Goal: Task Accomplishment & Management: Manage account settings

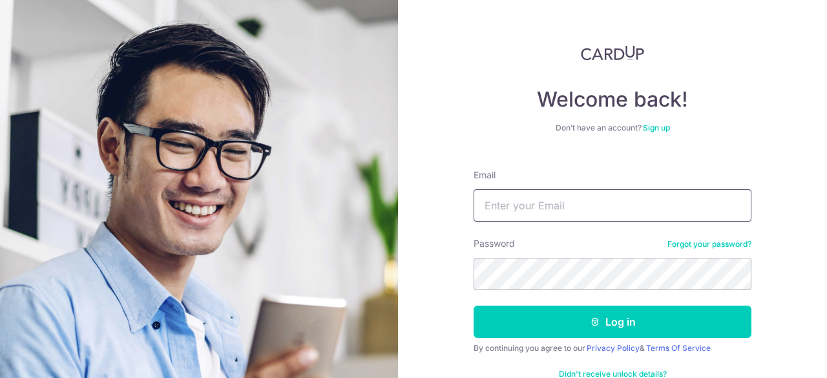
click at [595, 205] on input "Email" at bounding box center [613, 205] width 278 height 32
type input "[PERSON_NAME][EMAIL_ADDRESS][DOMAIN_NAME]"
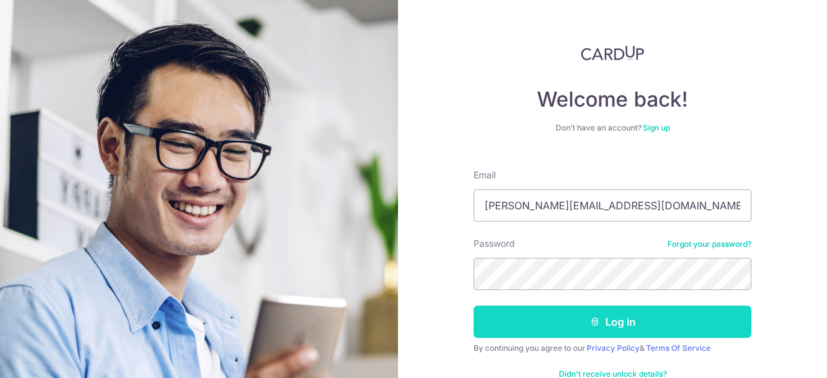
click at [628, 325] on button "Log in" at bounding box center [613, 322] width 278 height 32
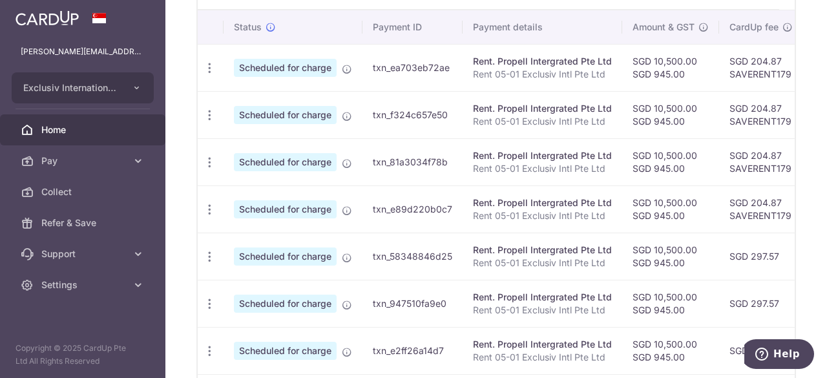
scroll to position [392, 0]
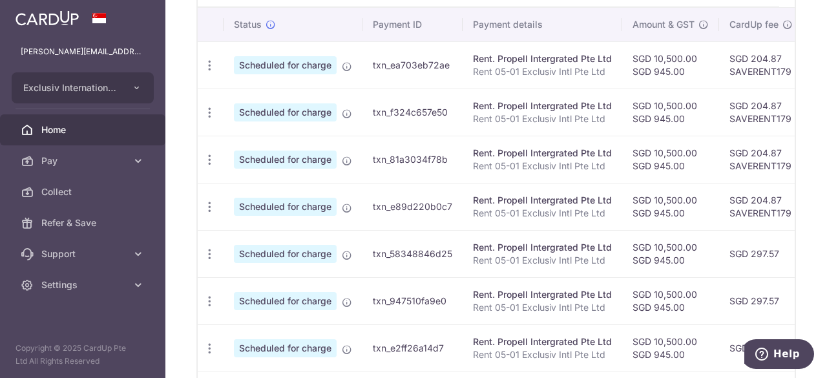
drag, startPoint x: 725, startPoint y: 211, endPoint x: 695, endPoint y: 218, distance: 31.1
click at [695, 218] on tr "Update payment Cancel payment Upload doc Scheduled for charge txn_e89d220b0c7 R…" at bounding box center [672, 206] width 949 height 47
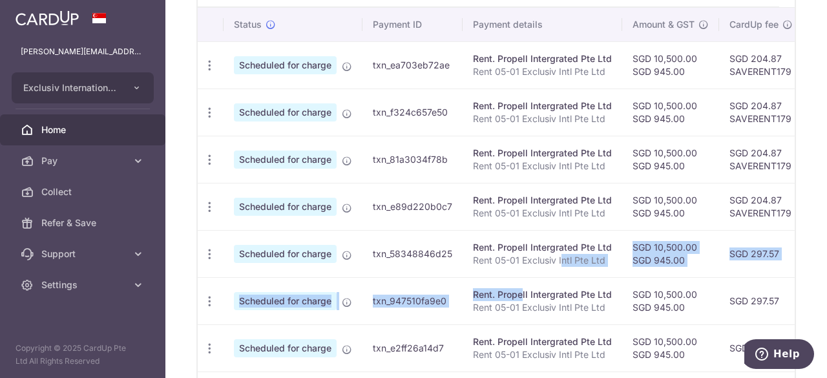
drag, startPoint x: 506, startPoint y: 273, endPoint x: 485, endPoint y: 270, distance: 21.0
click at [485, 272] on tbody "Update payment Cancel payment Upload doc Scheduled for charge txn_ea703eb72ae R…" at bounding box center [672, 277] width 949 height 472
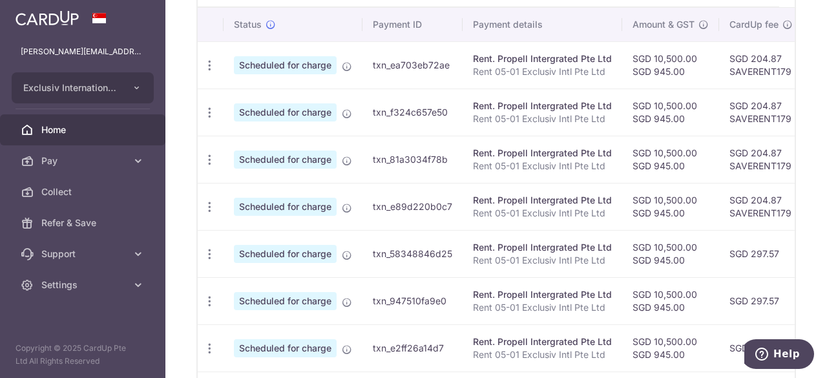
drag, startPoint x: 485, startPoint y: 270, endPoint x: 512, endPoint y: 251, distance: 33.0
click at [486, 267] on td "Rent. Propell Intergrated Pte Ltd Rent 05-01 Exclusiv Intl Pte Ltd" at bounding box center [543, 253] width 160 height 47
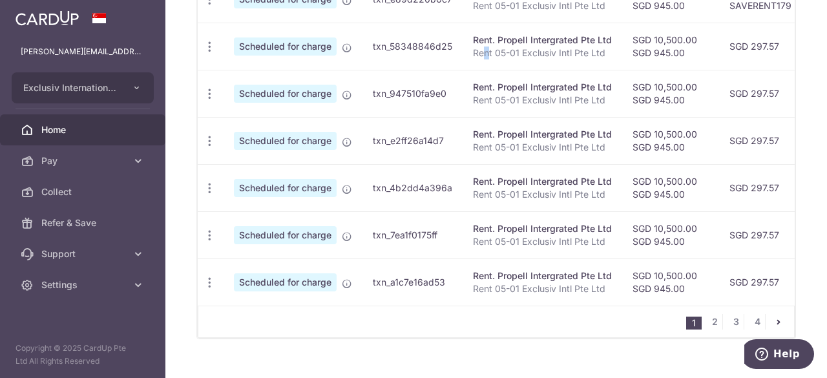
scroll to position [621, 0]
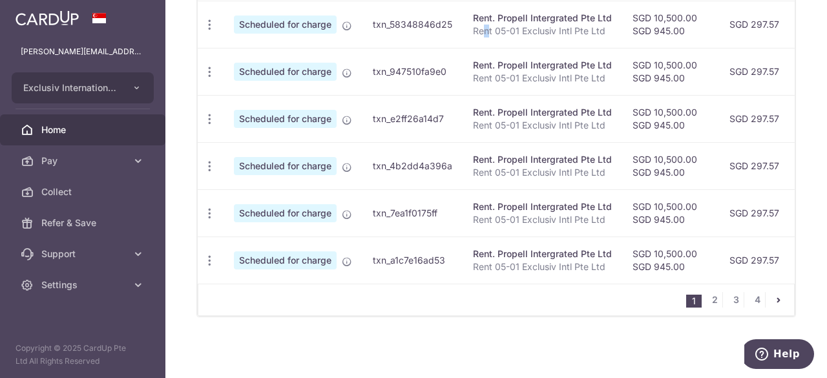
drag, startPoint x: 824, startPoint y: 253, endPoint x: 45, endPoint y: 0, distance: 818.6
drag, startPoint x: 772, startPoint y: 242, endPoint x: 714, endPoint y: 259, distance: 60.6
click at [699, 261] on tr "Update payment Cancel payment Upload doc Scheduled for charge txn_a1c7e16ad53 R…" at bounding box center [672, 260] width 949 height 47
click at [804, 266] on div "× Pause Schedule Pause all future payments in this series Pause just this one p…" at bounding box center [496, 189] width 662 height 378
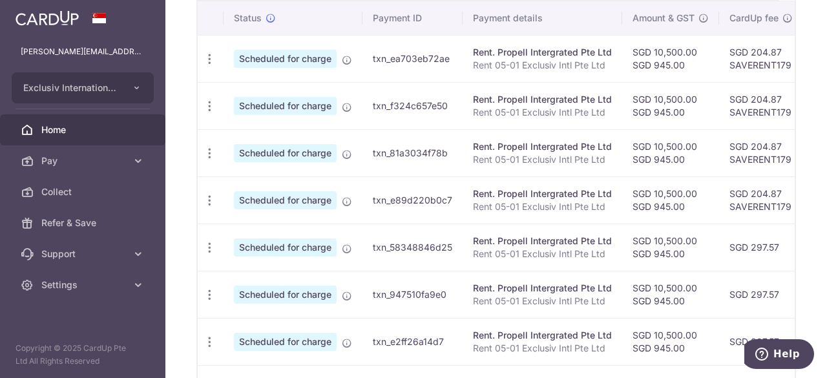
scroll to position [397, 0]
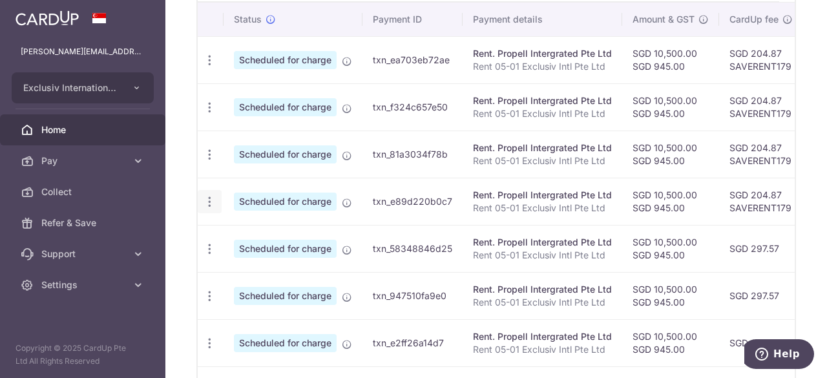
click at [207, 197] on icon "button" at bounding box center [210, 202] width 14 height 14
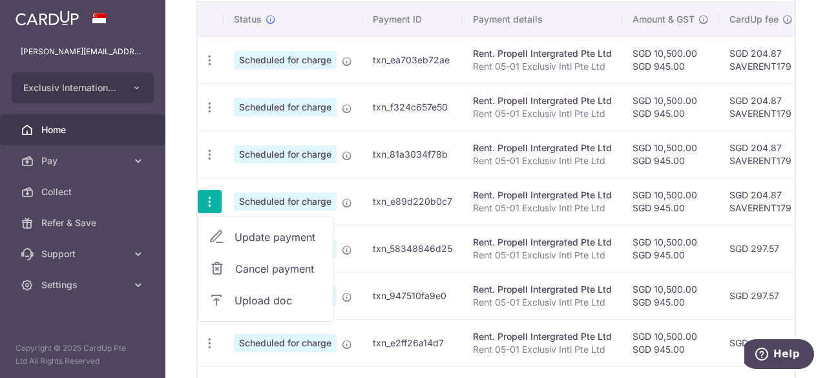
click at [207, 197] on icon "button" at bounding box center [210, 202] width 14 height 14
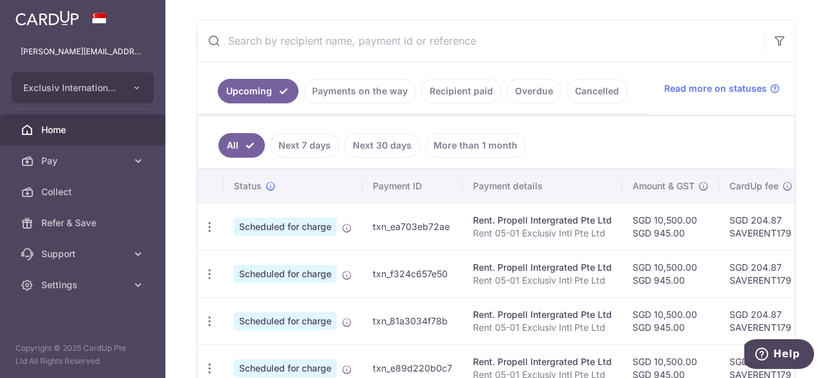
scroll to position [230, 0]
drag, startPoint x: 723, startPoint y: 212, endPoint x: 604, endPoint y: 237, distance: 122.2
click at [604, 237] on tr "Update payment Cancel payment Upload doc Scheduled for charge txn_ea703eb72ae R…" at bounding box center [672, 226] width 949 height 47
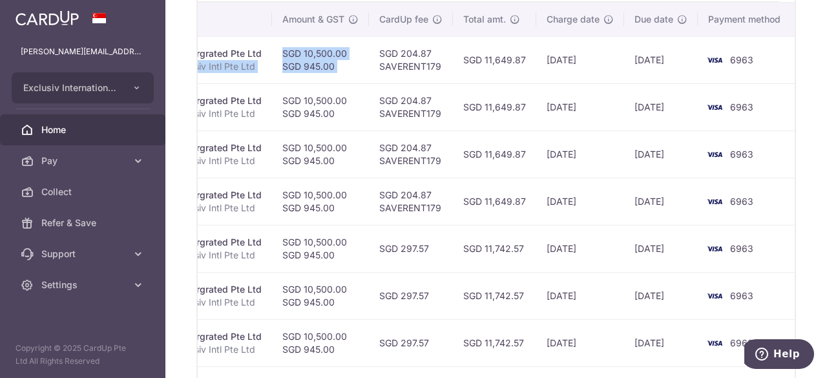
scroll to position [383, 0]
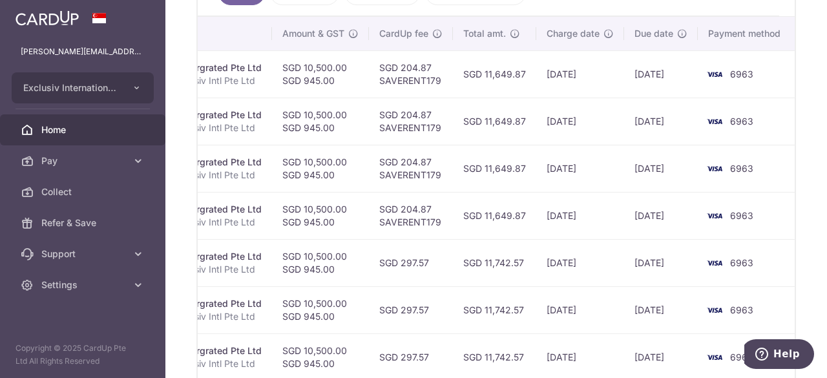
drag, startPoint x: 784, startPoint y: 149, endPoint x: 790, endPoint y: 164, distance: 16.2
click at [789, 162] on div "All Next 7 days Next 30 days More than 1 month Status Payment ID Payment detail…" at bounding box center [496, 259] width 599 height 593
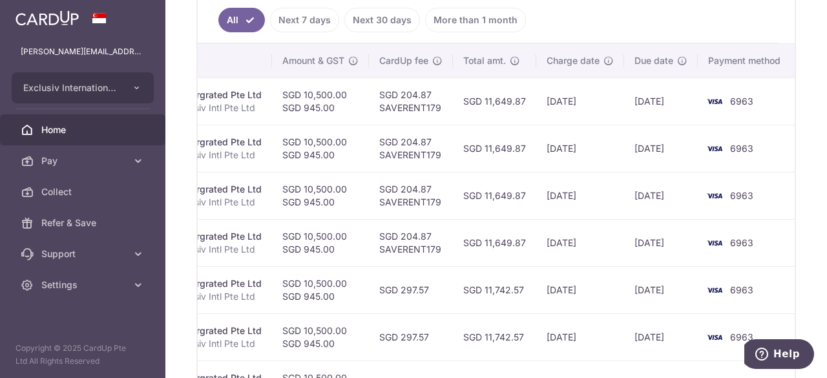
scroll to position [621, 0]
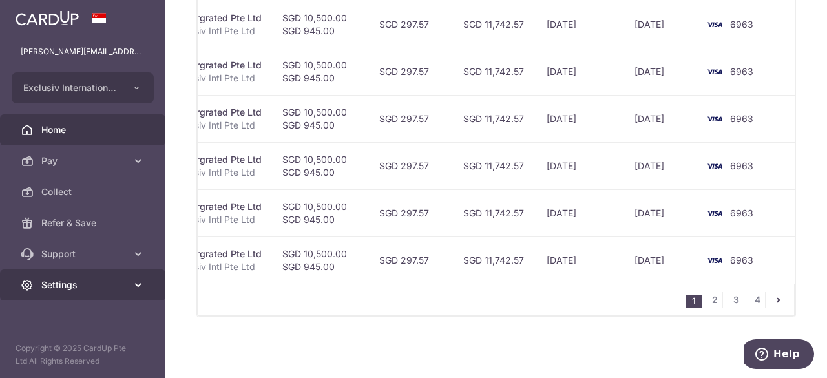
click at [67, 284] on span "Settings" at bounding box center [83, 285] width 85 height 13
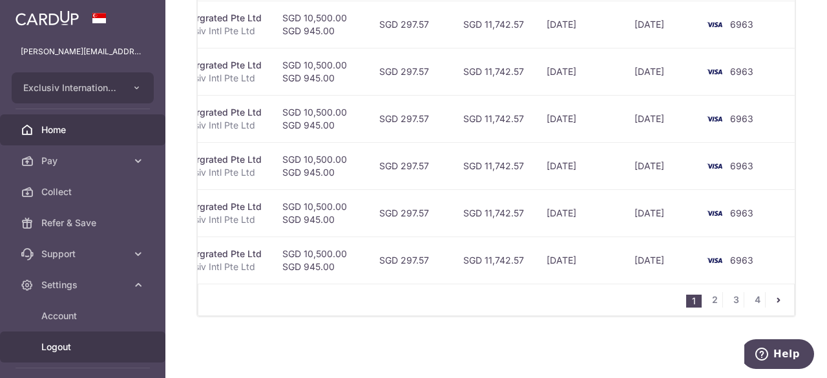
click at [60, 341] on span "Logout" at bounding box center [83, 347] width 85 height 13
